Goal: Information Seeking & Learning: Learn about a topic

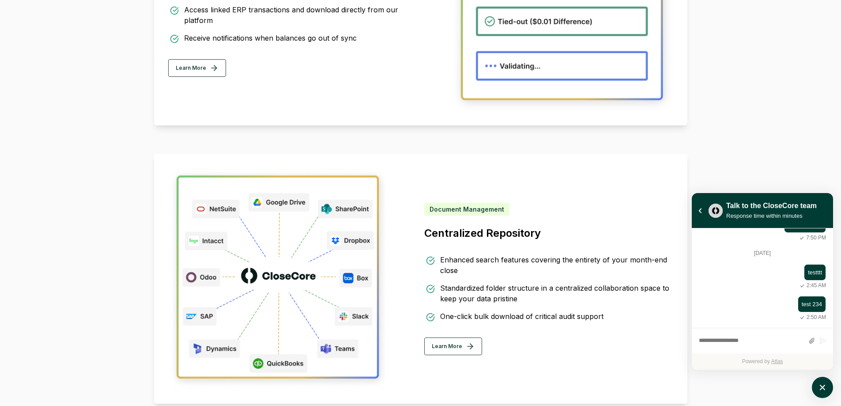
scroll to position [931, 0]
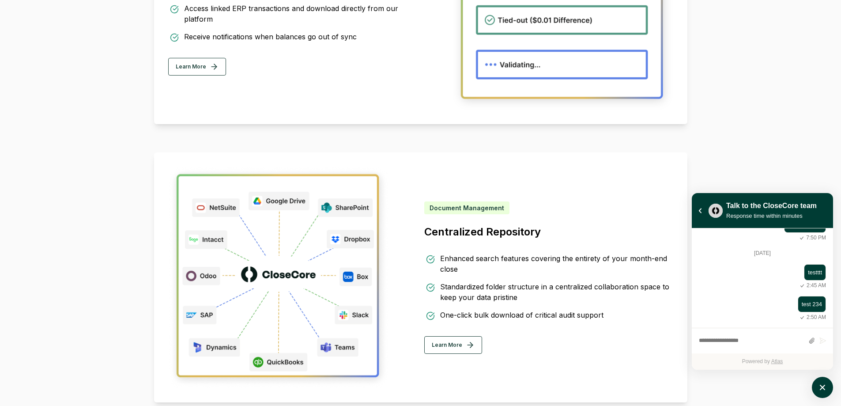
drag, startPoint x: 173, startPoint y: 169, endPoint x: 164, endPoint y: 179, distance: 13.2
click at [164, 179] on div "Document Management Centralized Repository Enhanced search features covering th…" at bounding box center [420, 277] width 533 height 250
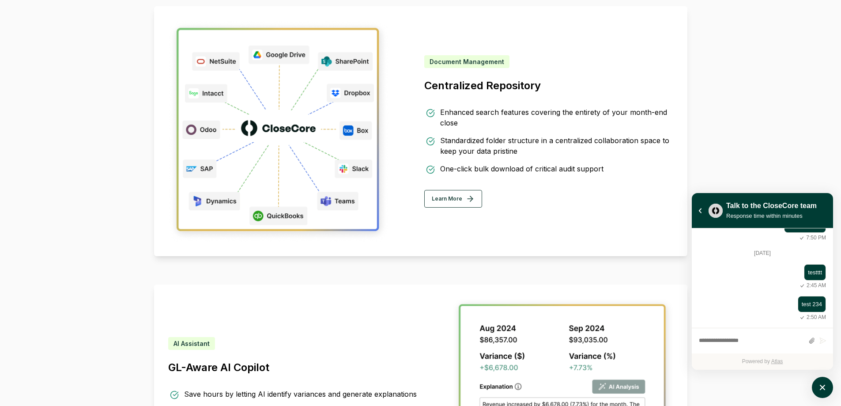
scroll to position [990, 0]
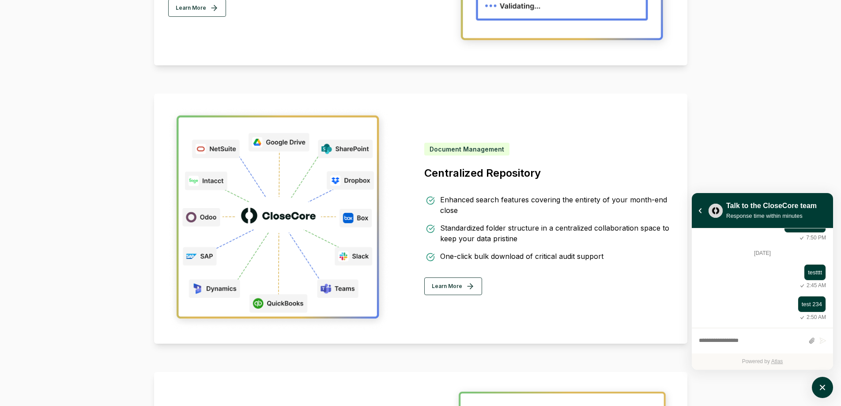
drag, startPoint x: 255, startPoint y: 115, endPoint x: 181, endPoint y: 111, distance: 73.9
click at [181, 111] on img at bounding box center [278, 218] width 221 height 221
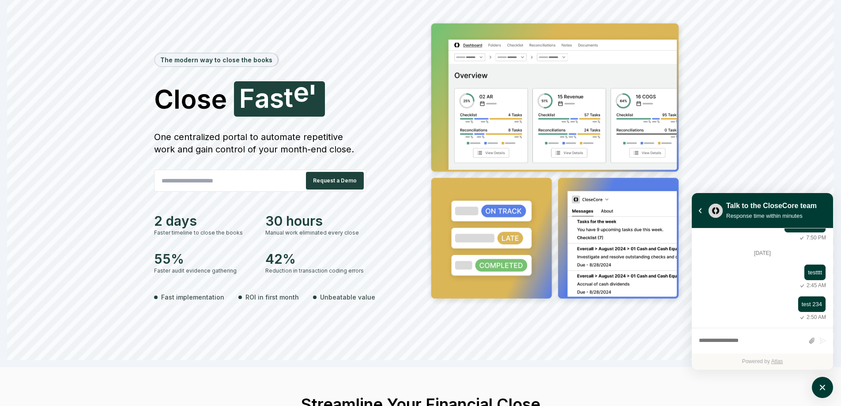
scroll to position [41, 0]
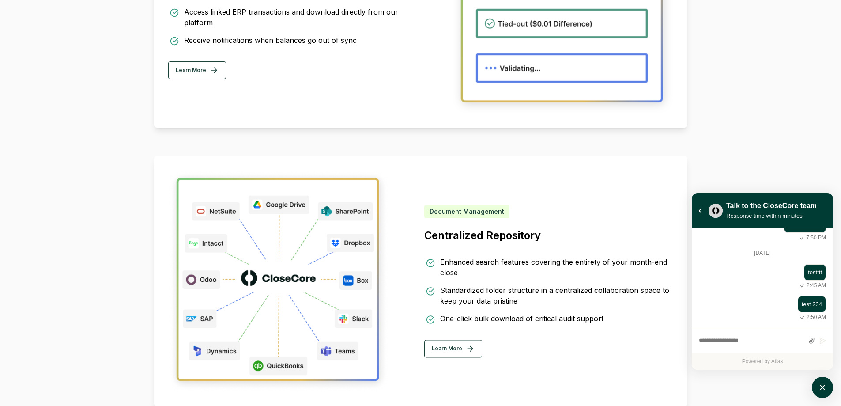
scroll to position [928, 0]
drag, startPoint x: 206, startPoint y: 174, endPoint x: 200, endPoint y: 209, distance: 35.3
click at [200, 209] on img at bounding box center [278, 280] width 221 height 221
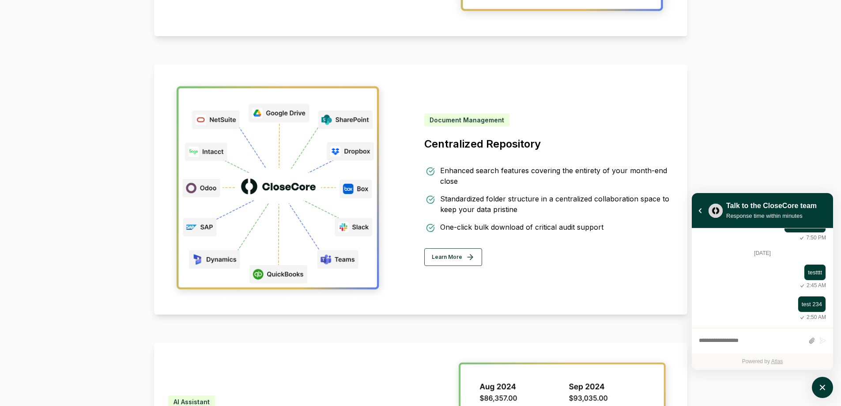
scroll to position [1018, 0]
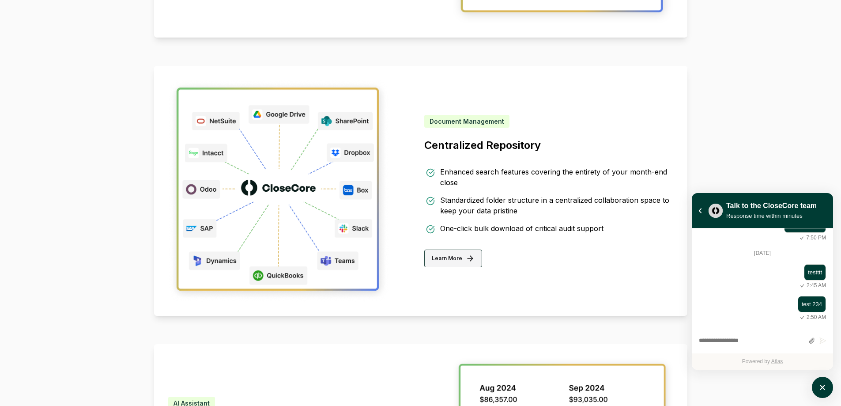
click at [449, 264] on button "Learn More" at bounding box center [453, 259] width 58 height 18
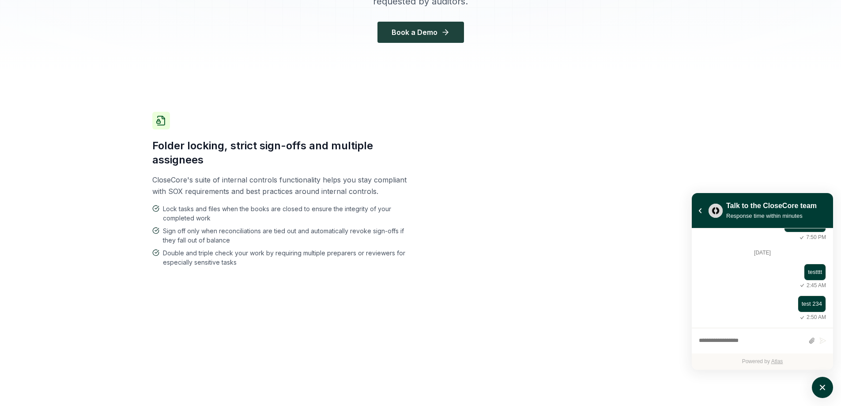
scroll to position [420, 0]
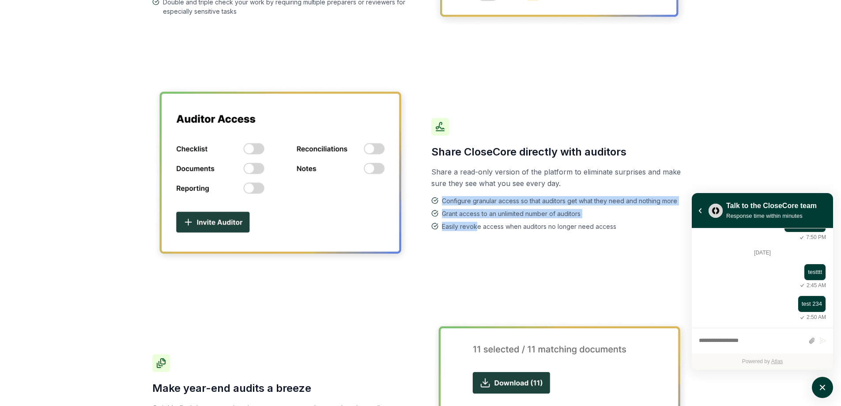
drag, startPoint x: 476, startPoint y: 194, endPoint x: 478, endPoint y: 224, distance: 30.1
click at [478, 224] on div "Share CloseCore directly with auditors Share a read-only version of the platfor…" at bounding box center [560, 174] width 258 height 113
click at [478, 224] on span "Easily revoke access when auditors no longer need access" at bounding box center [529, 226] width 174 height 9
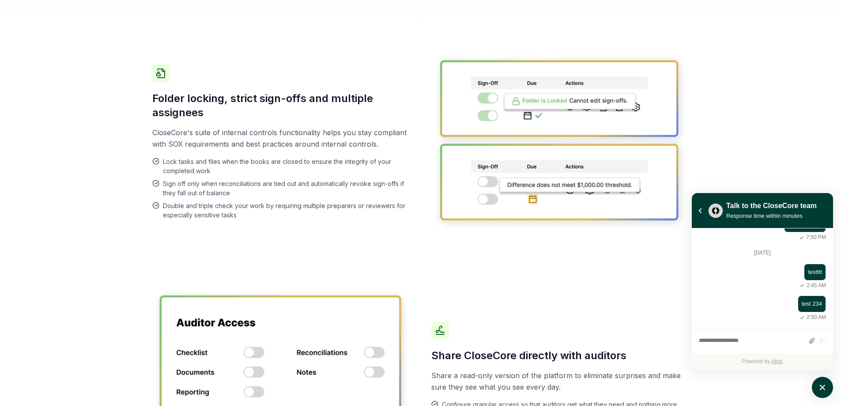
scroll to position [302, 0]
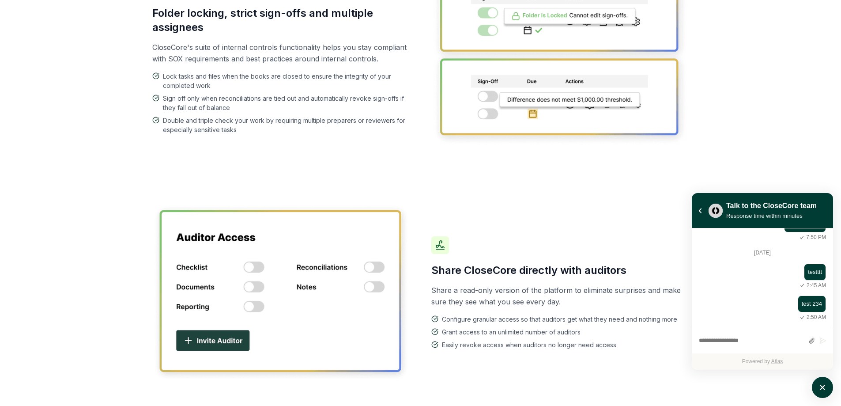
drag, startPoint x: 453, startPoint y: 241, endPoint x: 422, endPoint y: 247, distance: 31.5
click at [422, 247] on div "Share CloseCore directly with auditors Share a read-only version of the platfor…" at bounding box center [420, 292] width 537 height 234
drag, startPoint x: 423, startPoint y: 246, endPoint x: 466, endPoint y: 245, distance: 42.4
click at [466, 245] on div "Share CloseCore directly with auditors Share a read-only version of the platfor…" at bounding box center [420, 292] width 537 height 234
click at [466, 245] on div "Share CloseCore directly with auditors Share a read-only version of the platfor…" at bounding box center [560, 292] width 258 height 113
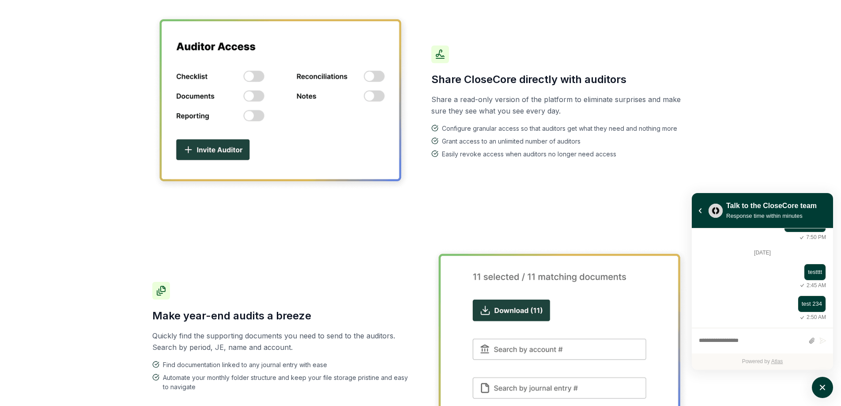
scroll to position [605, 0]
